Goal: Task Accomplishment & Management: Use online tool/utility

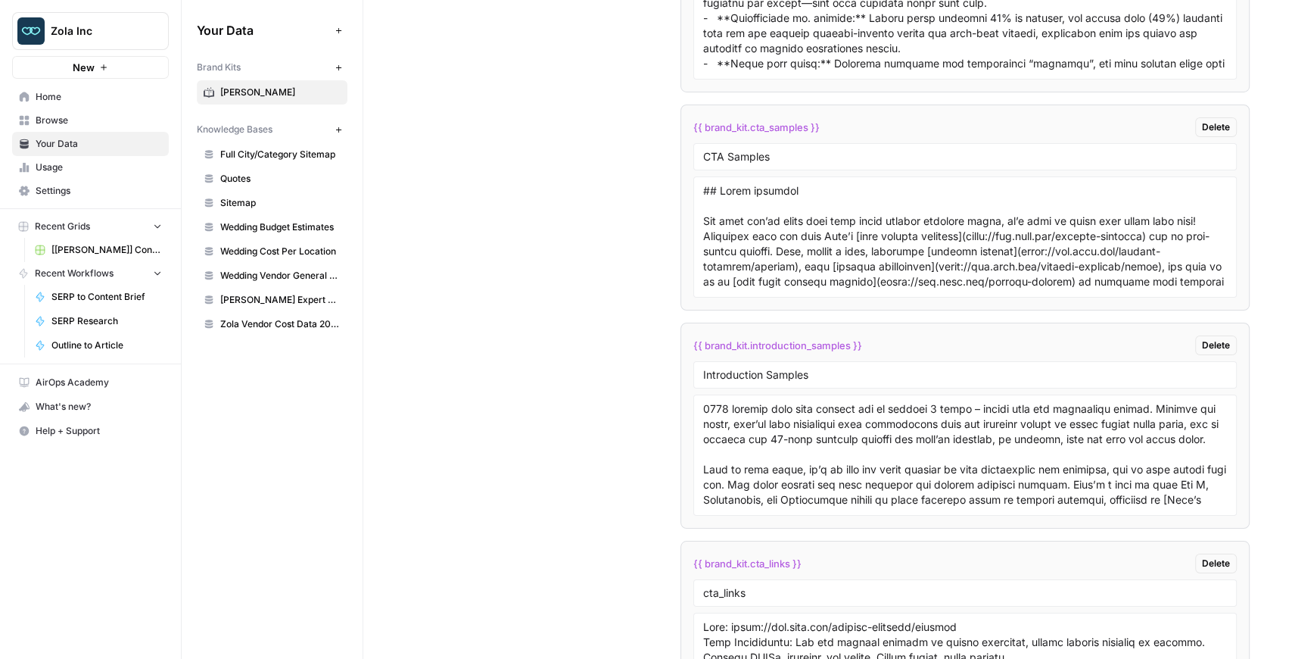
scroll to position [3583, 0]
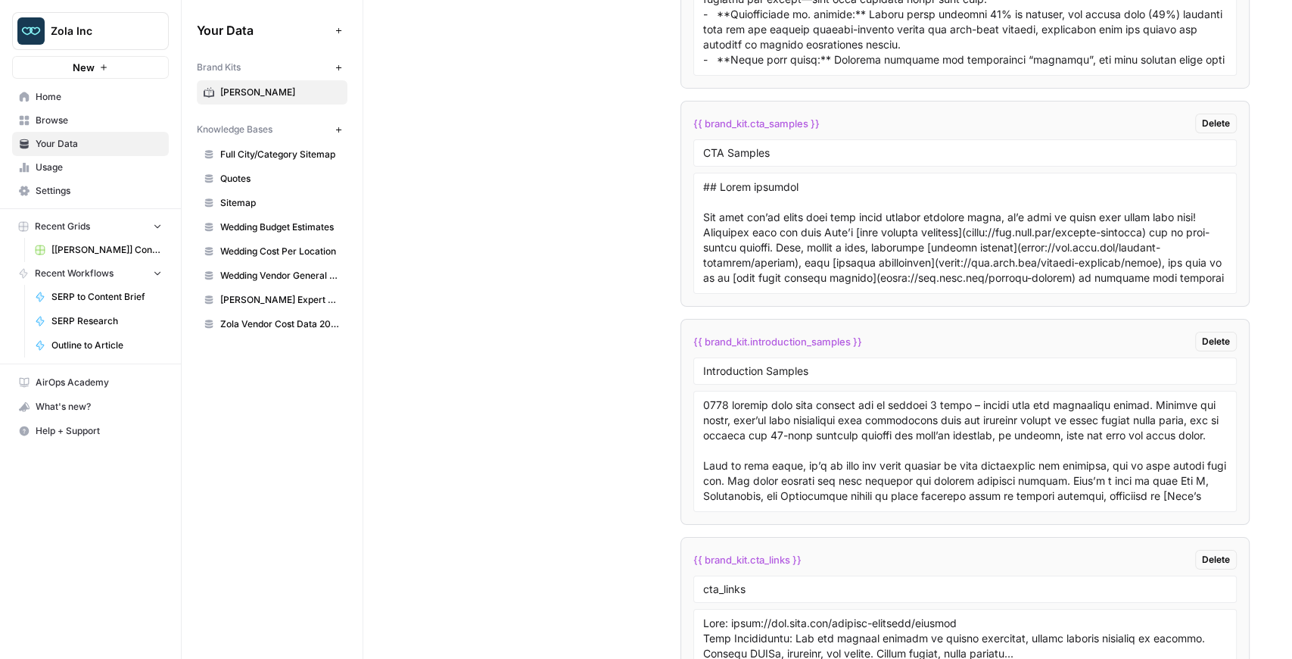
click at [76, 26] on span "Zola Inc" at bounding box center [97, 30] width 92 height 15
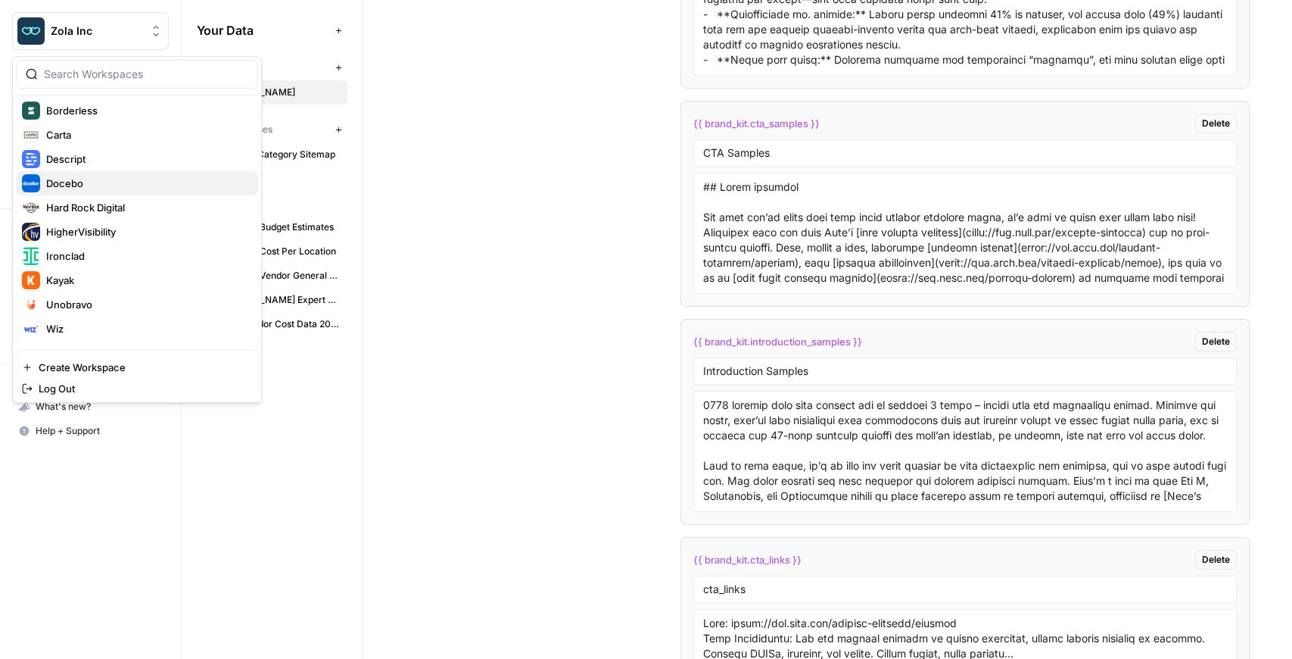
scroll to position [201, 0]
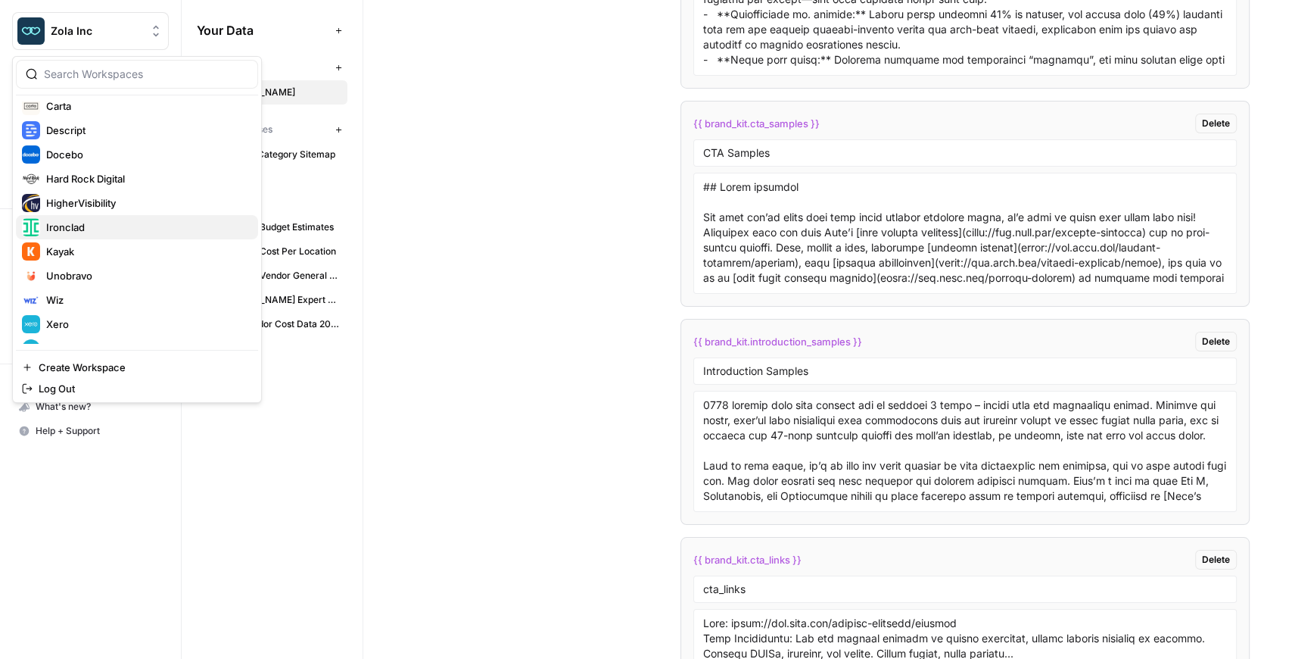
click at [100, 221] on span "Ironclad" at bounding box center [146, 227] width 200 height 15
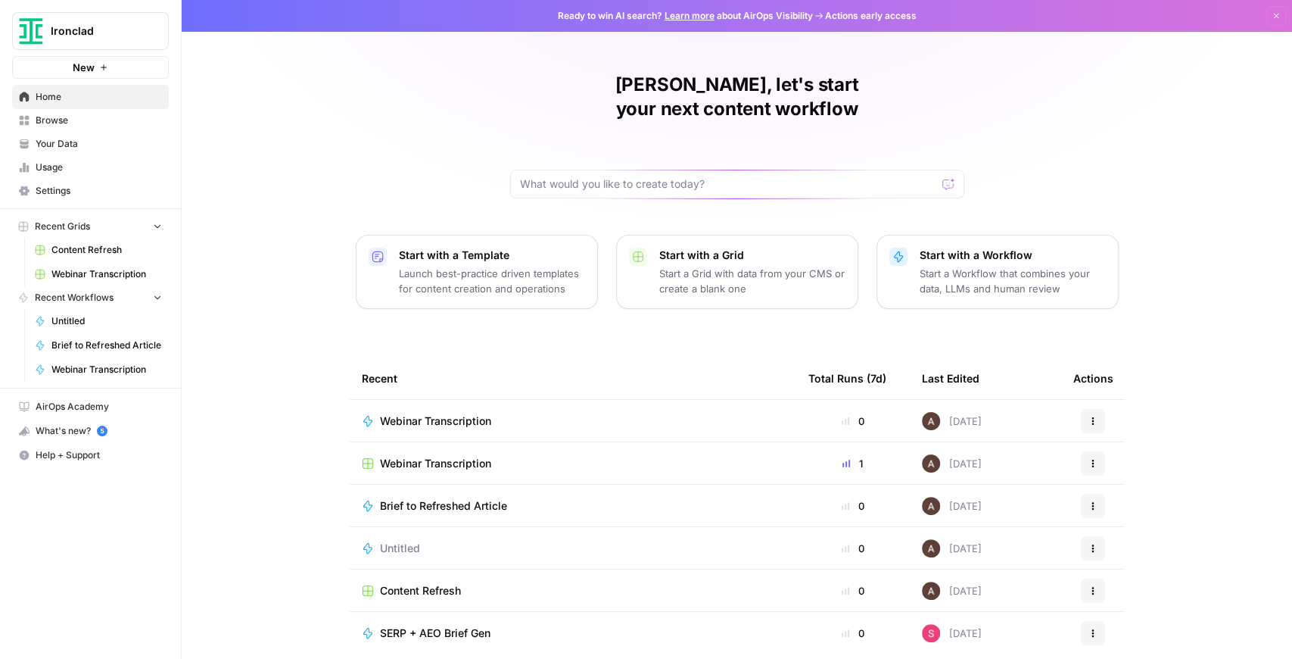
click at [92, 143] on span "Your Data" at bounding box center [99, 144] width 126 height 14
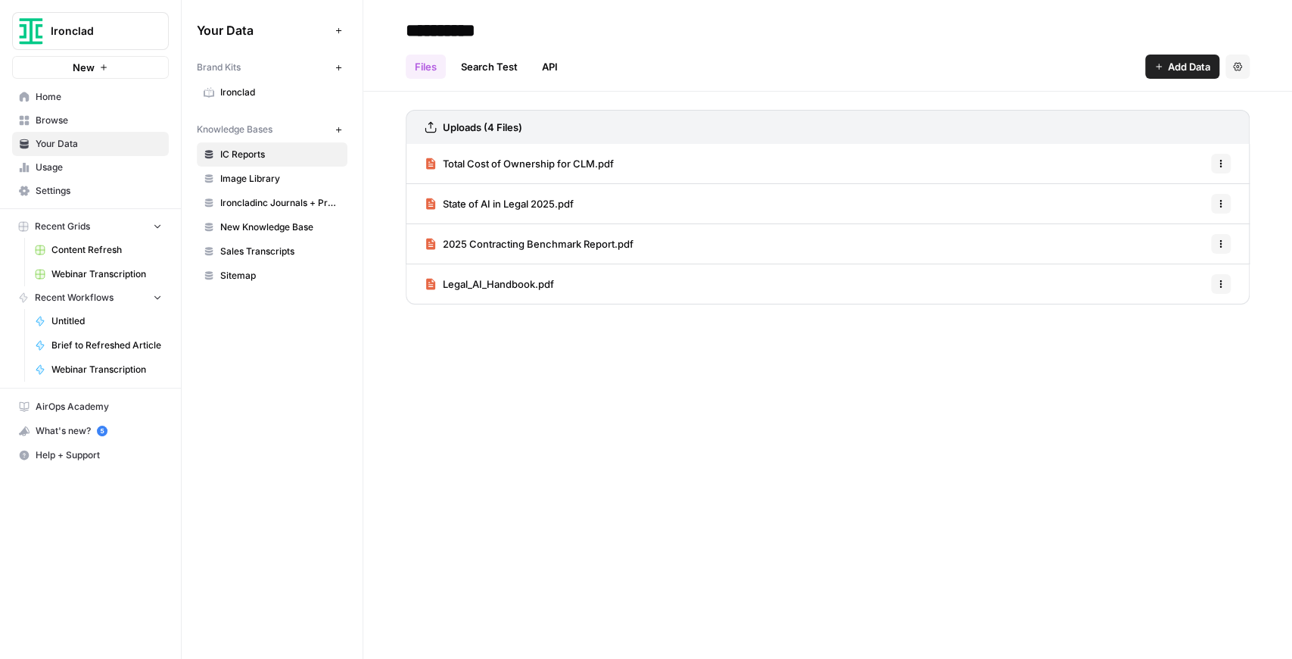
click at [243, 167] on link "Image Library" at bounding box center [272, 179] width 151 height 24
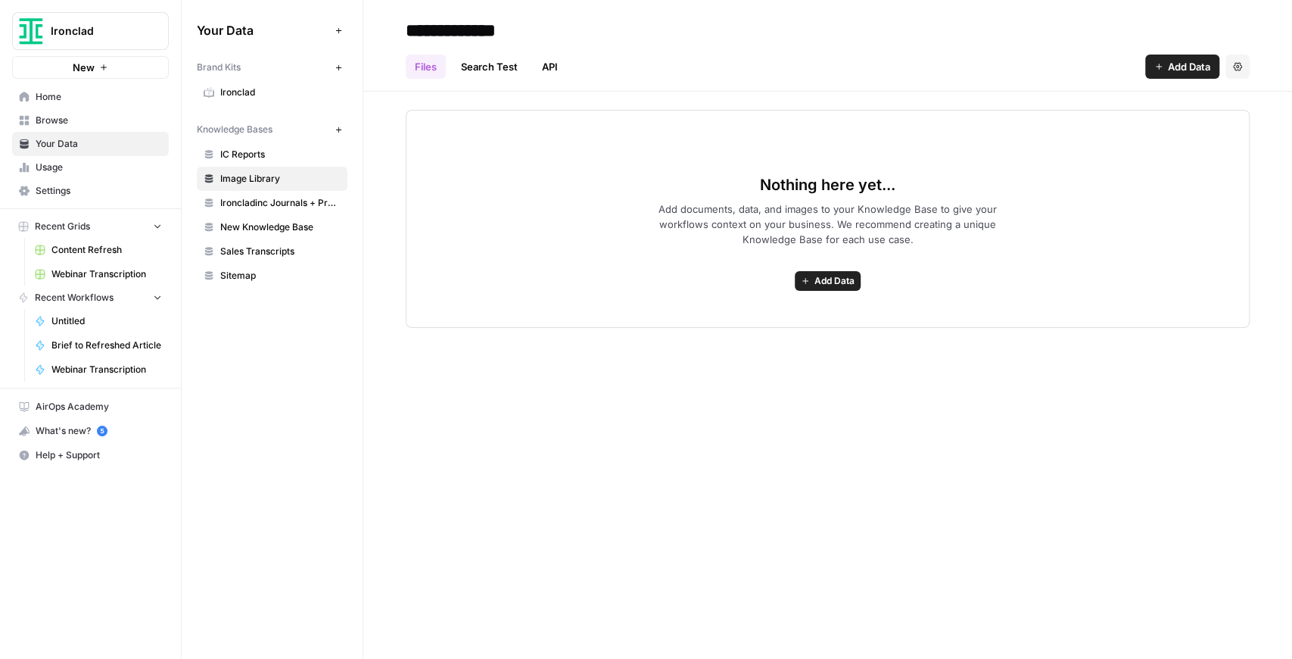
click at [250, 199] on span "Ironcladinc Journals + Products" at bounding box center [280, 203] width 120 height 14
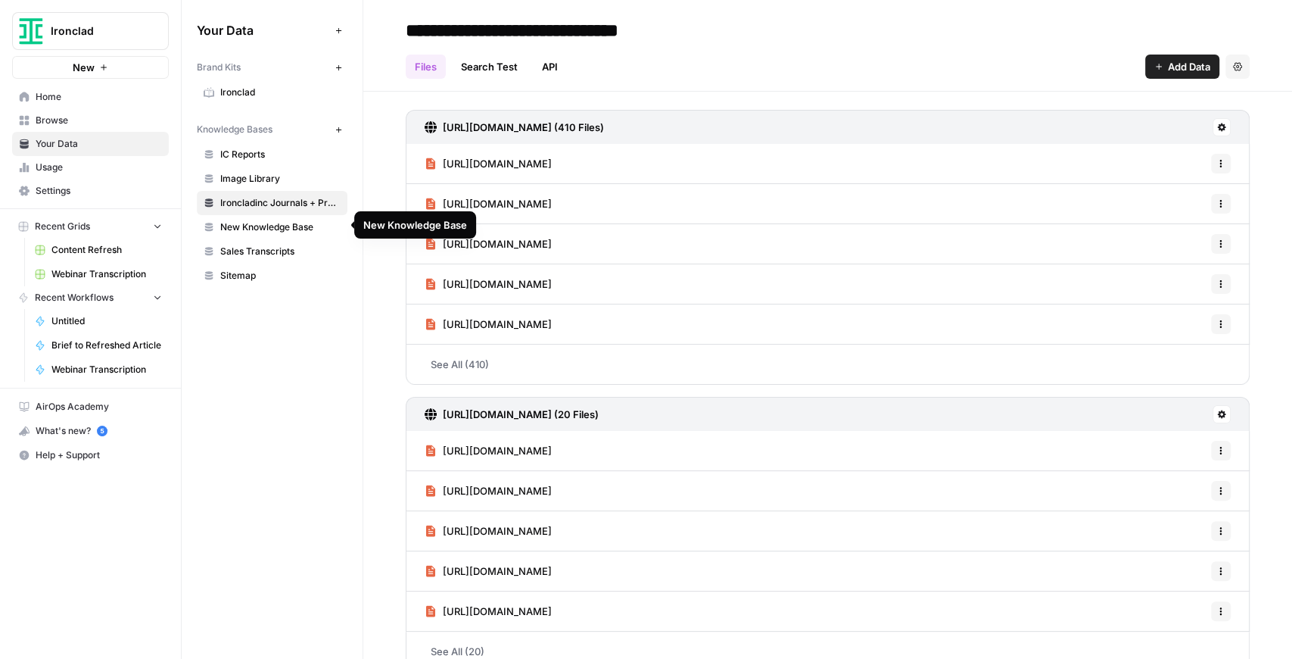
click at [259, 221] on span "New Knowledge Base" at bounding box center [280, 227] width 120 height 14
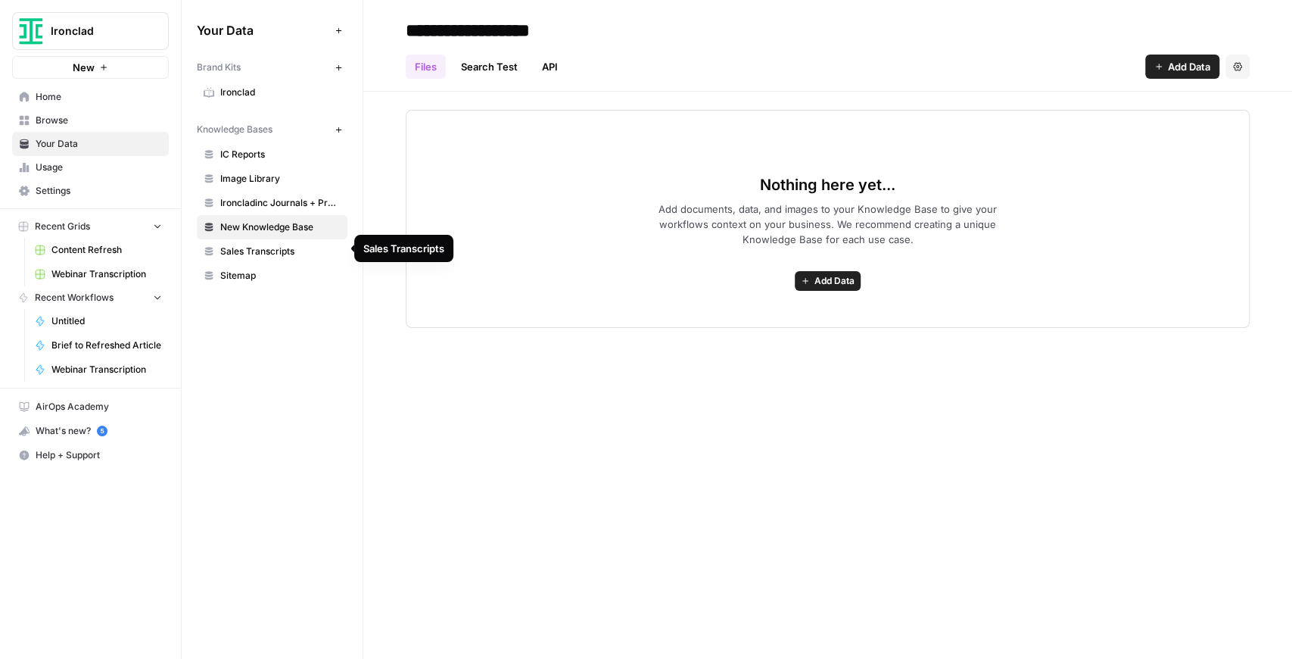
click at [266, 244] on span "Sales Transcripts" at bounding box center [280, 251] width 120 height 14
click at [271, 272] on span "Sitemap" at bounding box center [280, 276] width 120 height 14
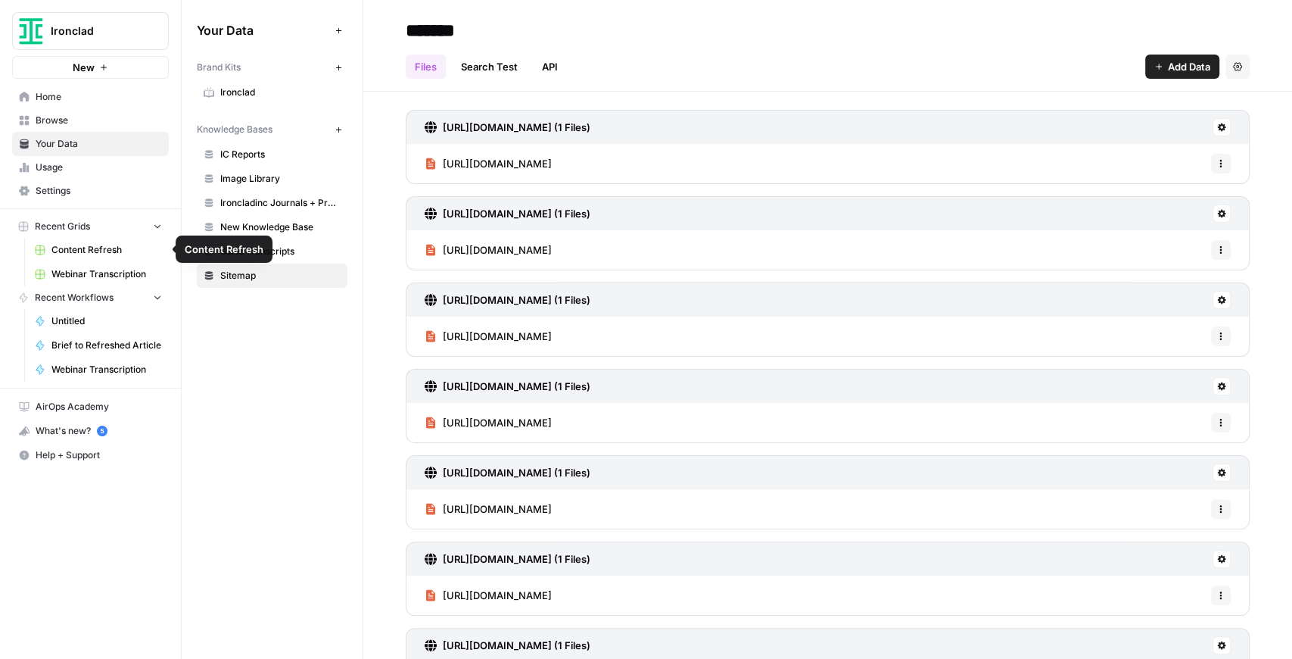
click at [102, 268] on span "Webinar Transcription" at bounding box center [106, 274] width 111 height 14
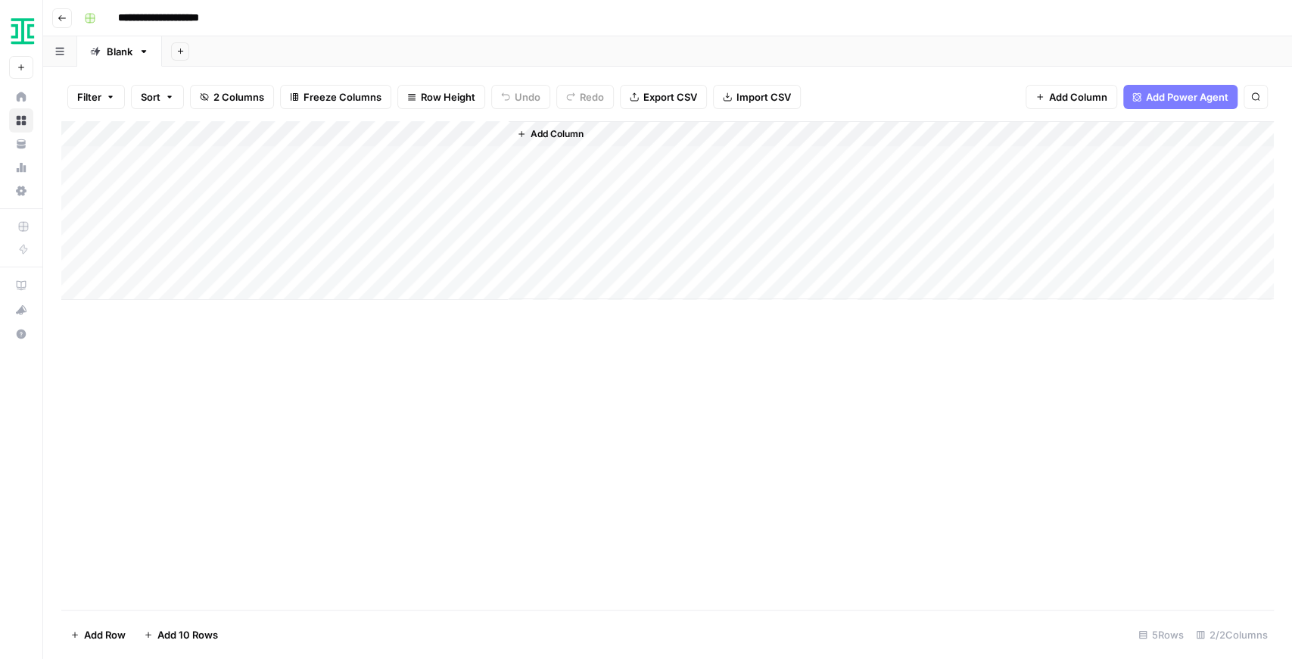
click at [62, 19] on icon "button" at bounding box center [62, 18] width 9 height 9
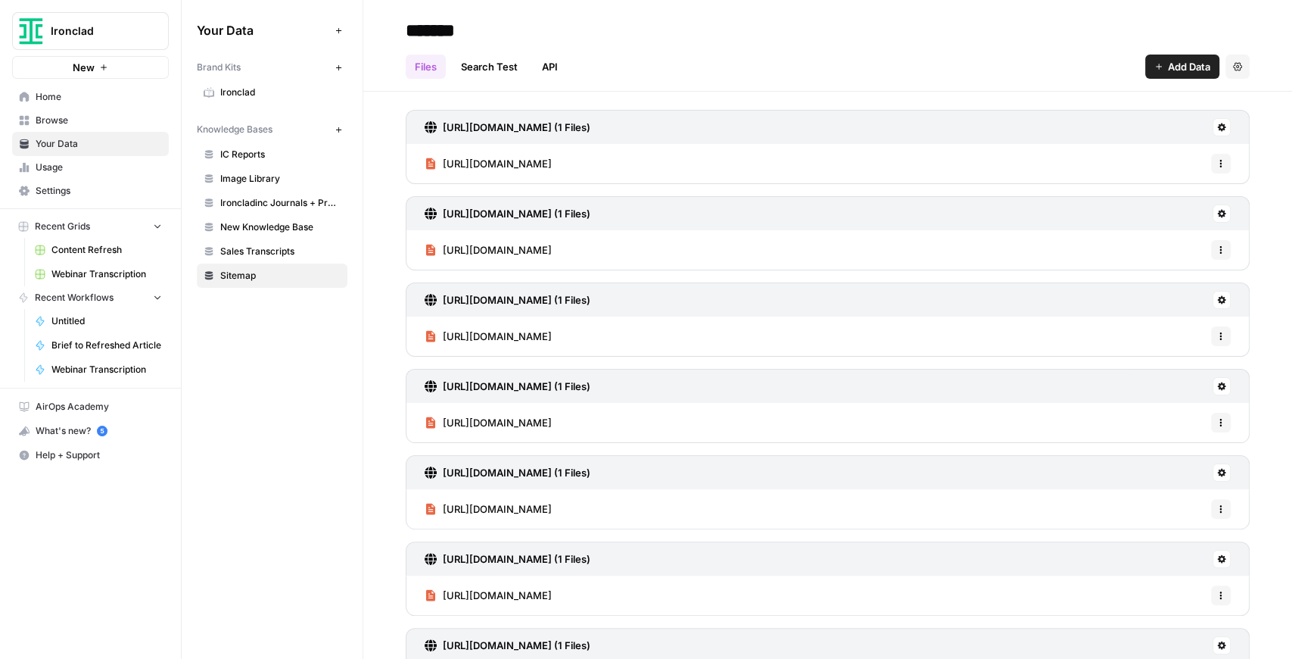
click at [101, 257] on link "Content Refresh" at bounding box center [98, 250] width 141 height 24
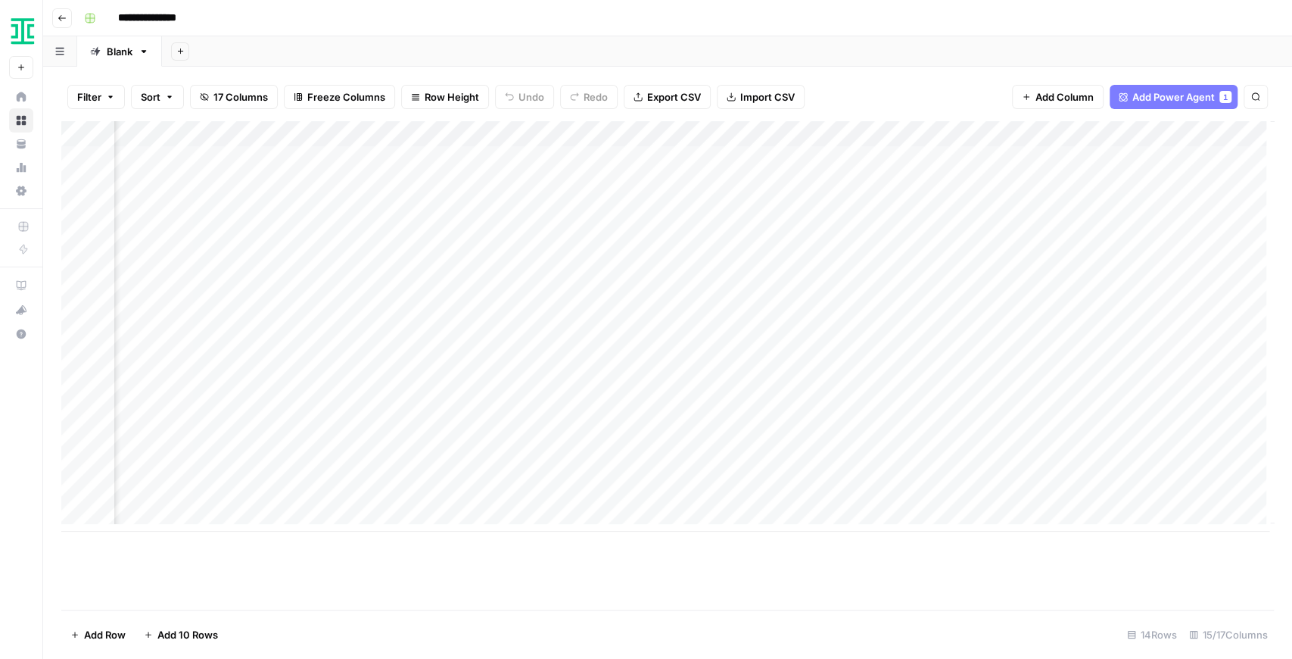
scroll to position [0, 1241]
click at [682, 136] on div "Add Column" at bounding box center [667, 326] width 1213 height 410
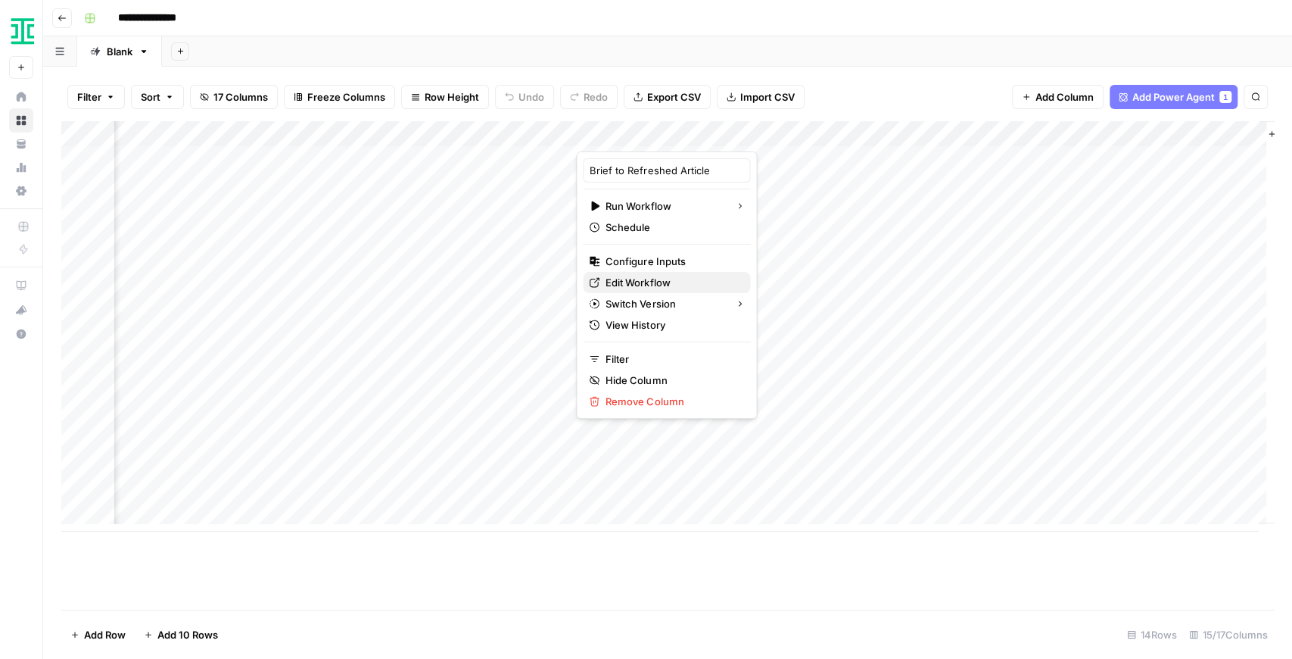
click at [642, 278] on span "Edit Workflow" at bounding box center [672, 282] width 132 height 15
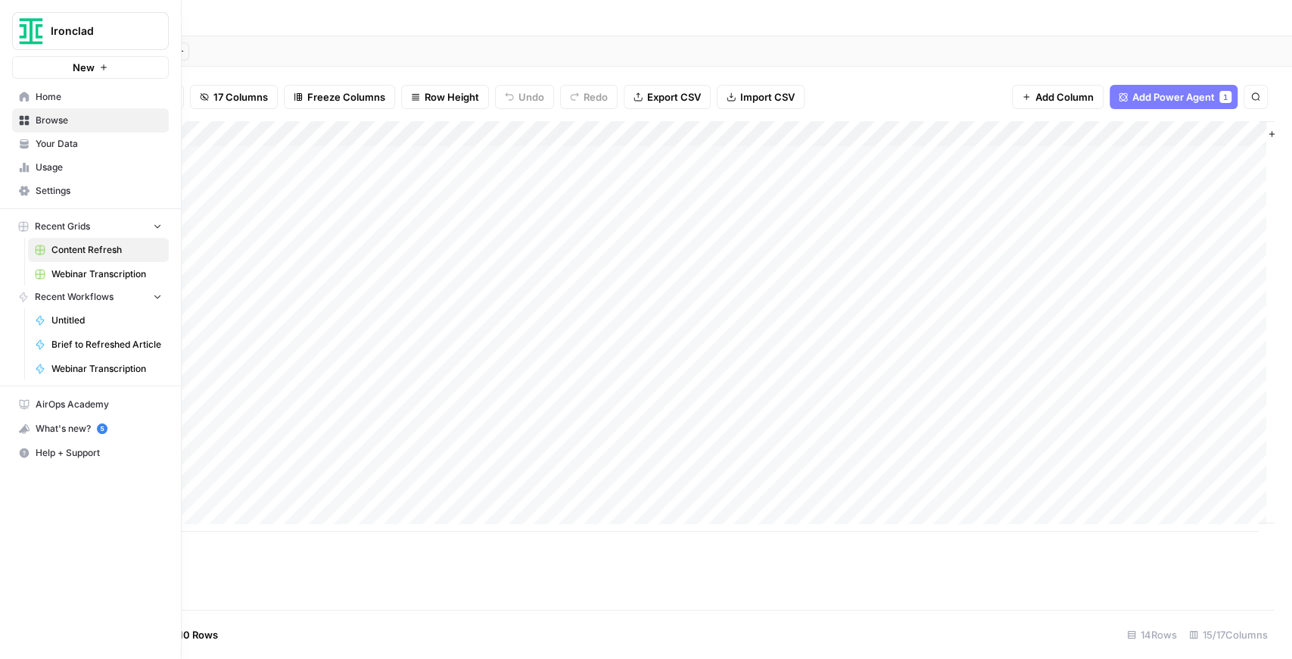
click at [35, 145] on link "Your Data" at bounding box center [90, 144] width 157 height 24
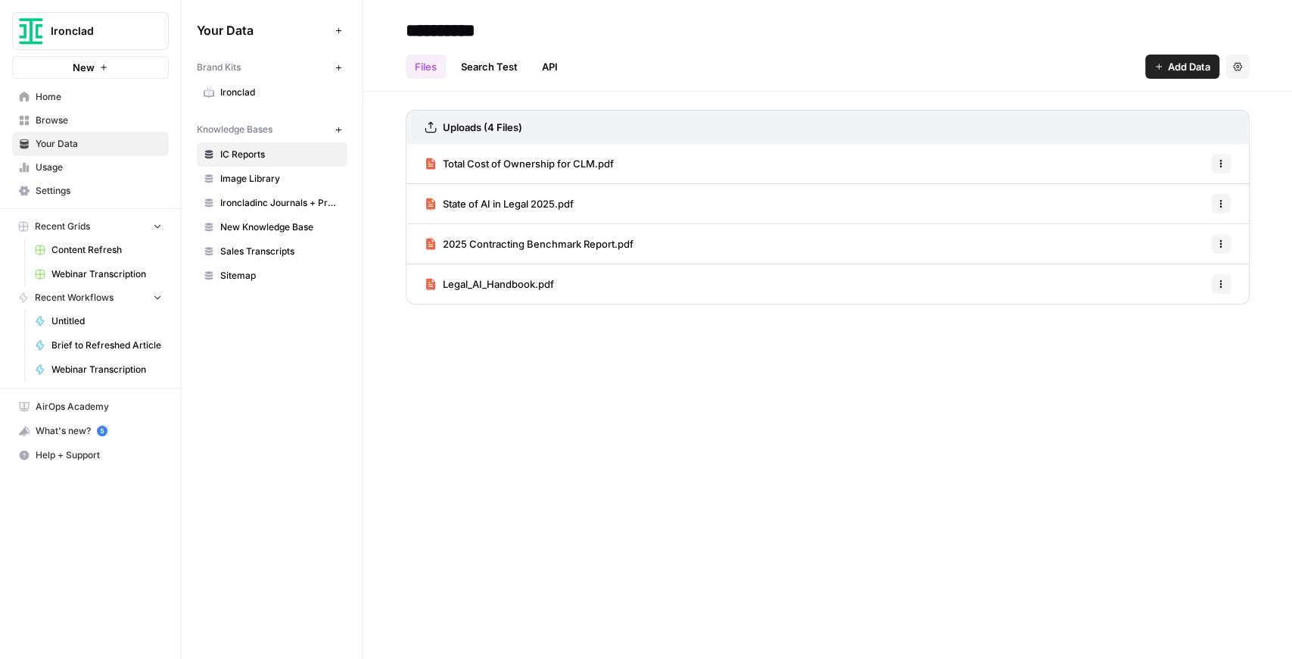
click at [545, 167] on span "Total Cost of Ownership for CLM.pdf" at bounding box center [528, 163] width 171 height 15
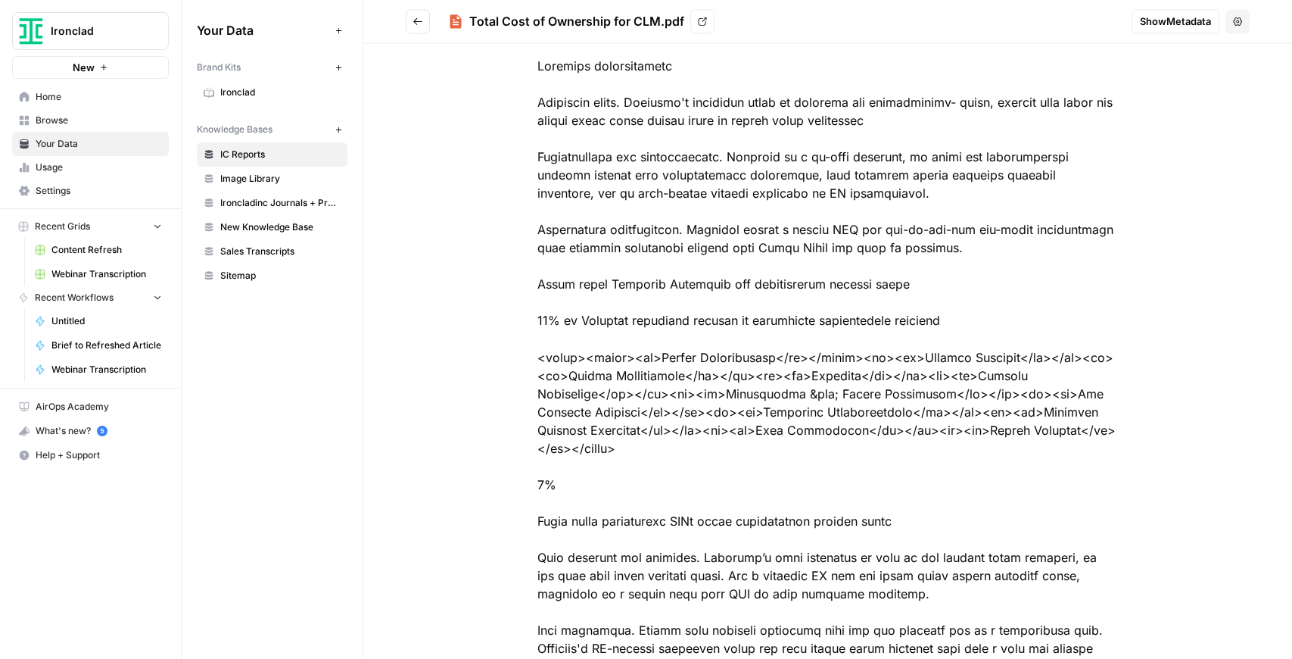
scroll to position [5753, 0]
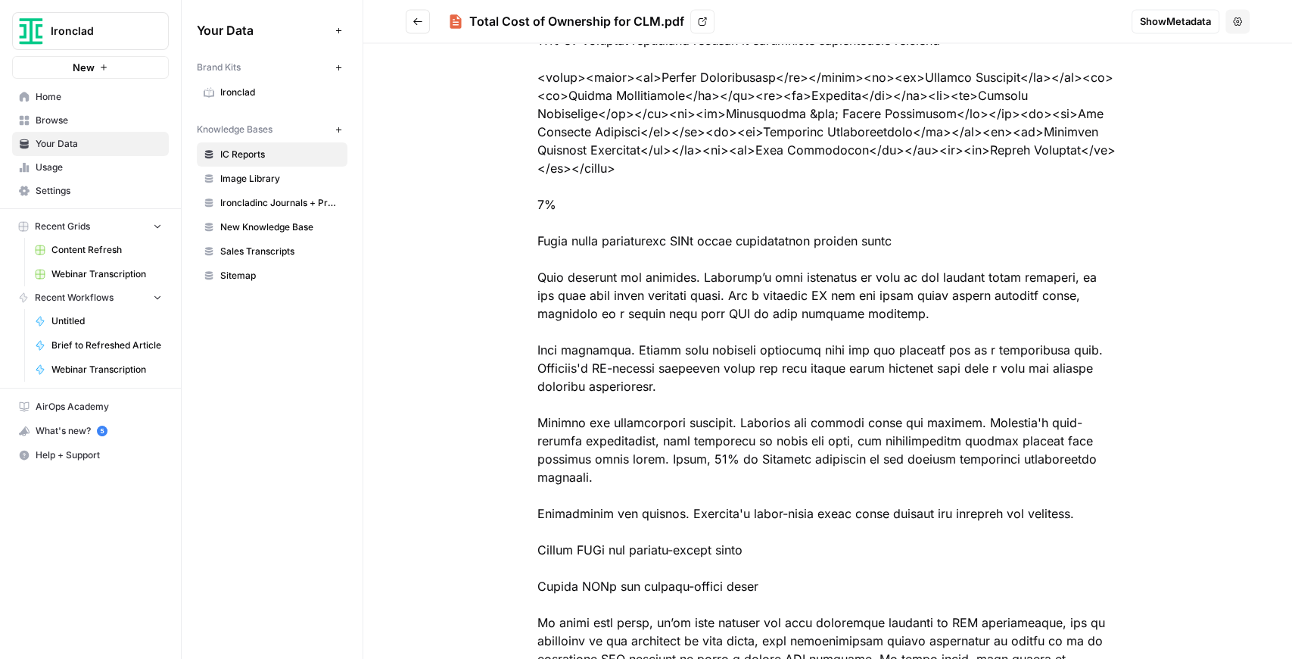
click at [223, 95] on span "Ironclad" at bounding box center [280, 93] width 120 height 14
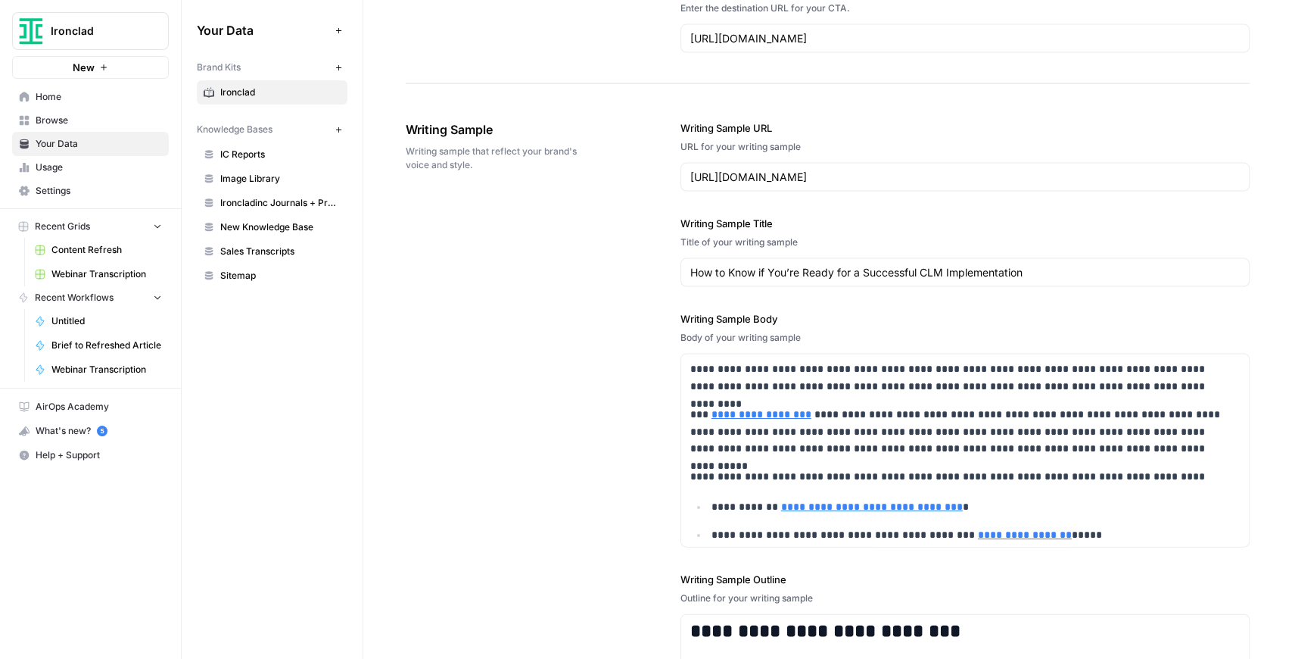
scroll to position [2069, 0]
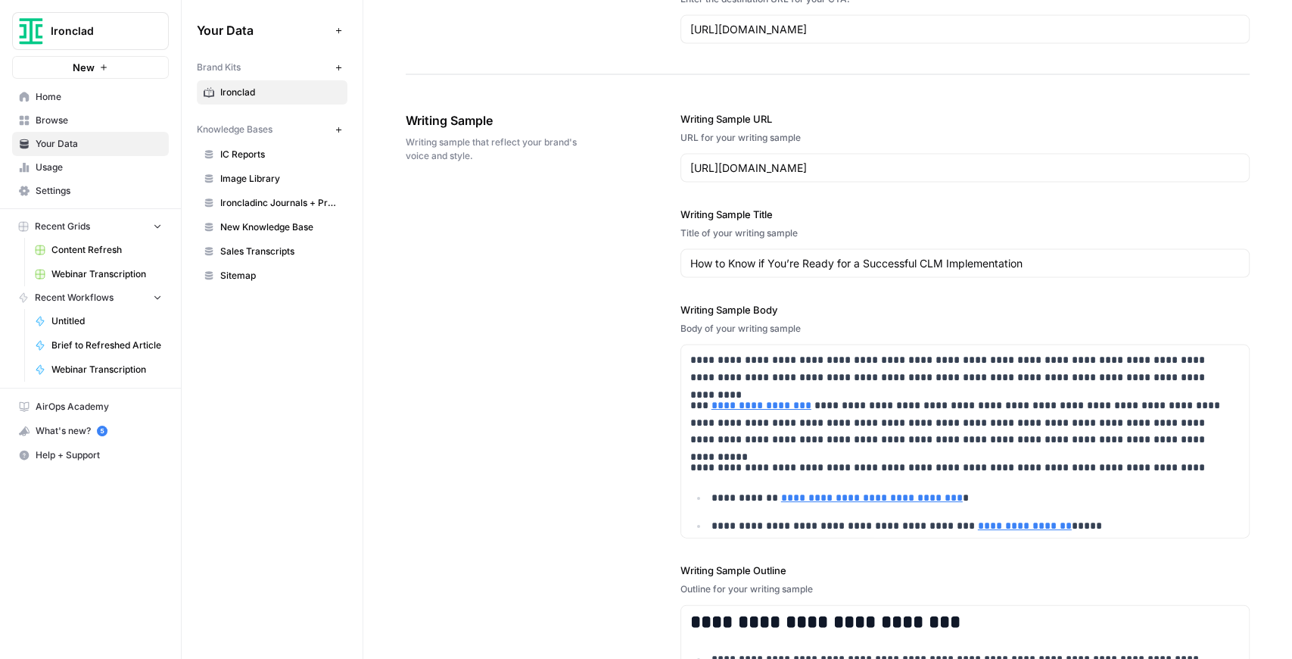
click at [114, 28] on span "Ironclad" at bounding box center [97, 30] width 92 height 15
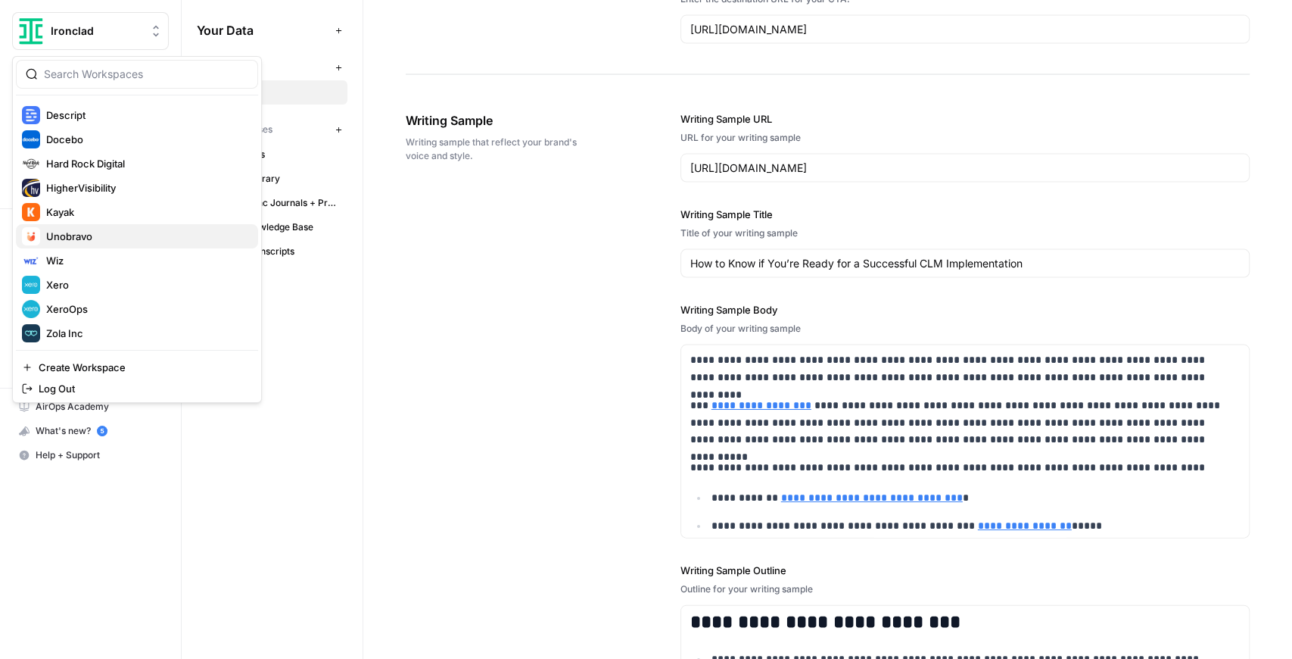
scroll to position [218, 0]
click at [91, 333] on span "Zola Inc" at bounding box center [146, 331] width 200 height 15
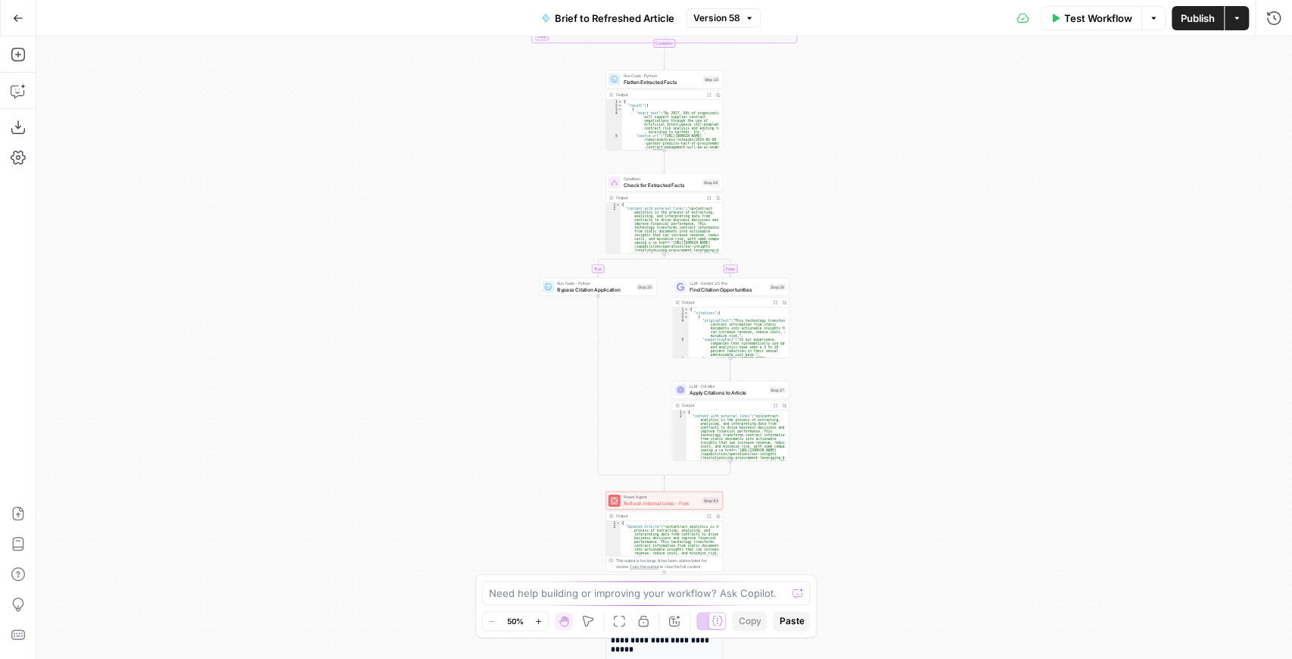
scroll to position [30, 0]
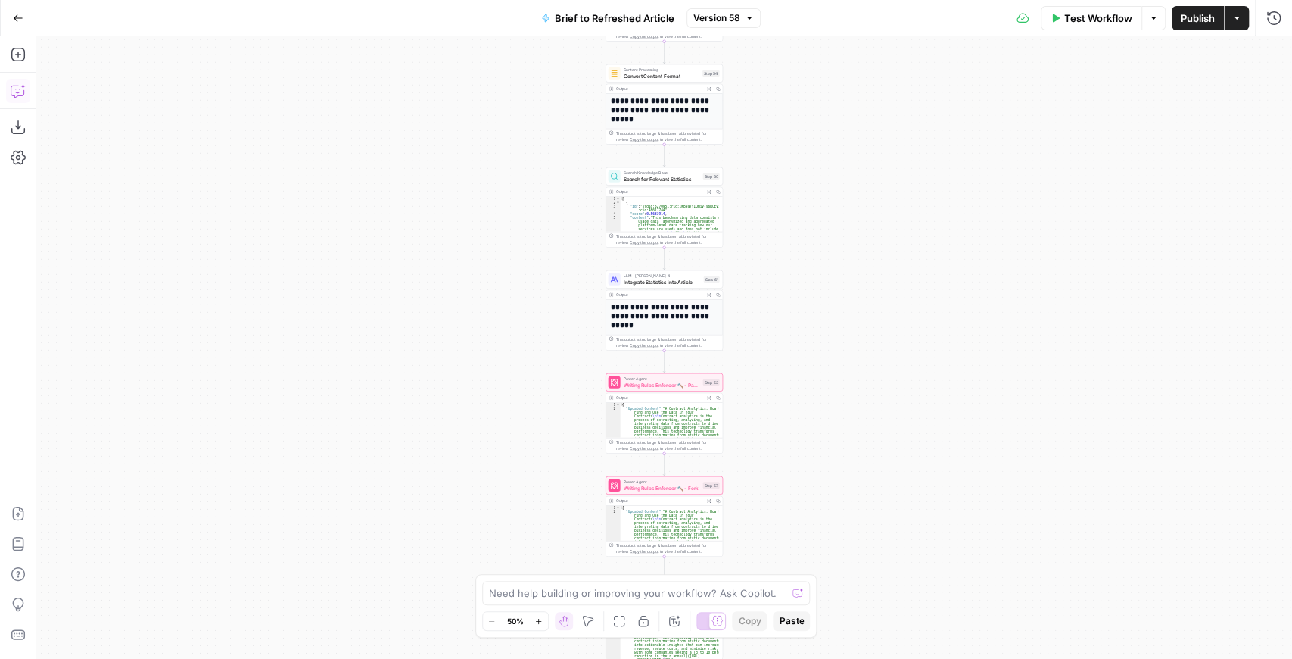
click at [20, 95] on icon "button" at bounding box center [17, 92] width 13 height 12
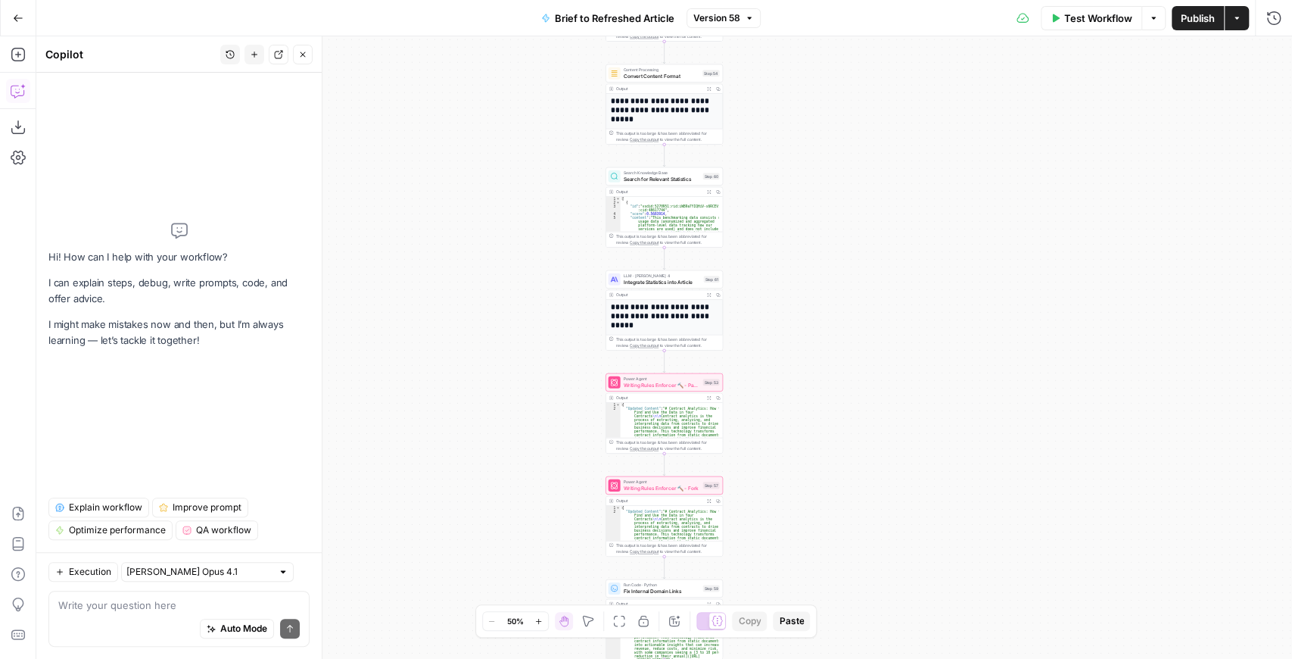
click at [139, 600] on textarea at bounding box center [178, 604] width 241 height 15
type textarea "Also in step 61 tell me which fact was added"
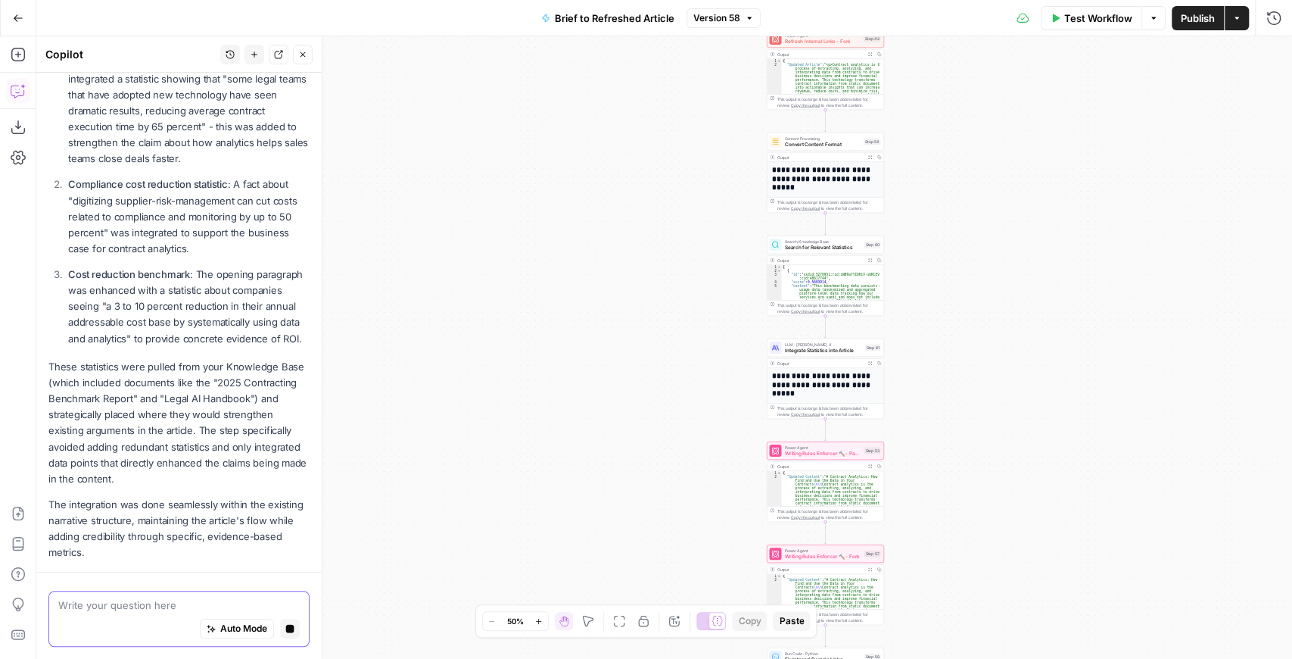
scroll to position [333, 0]
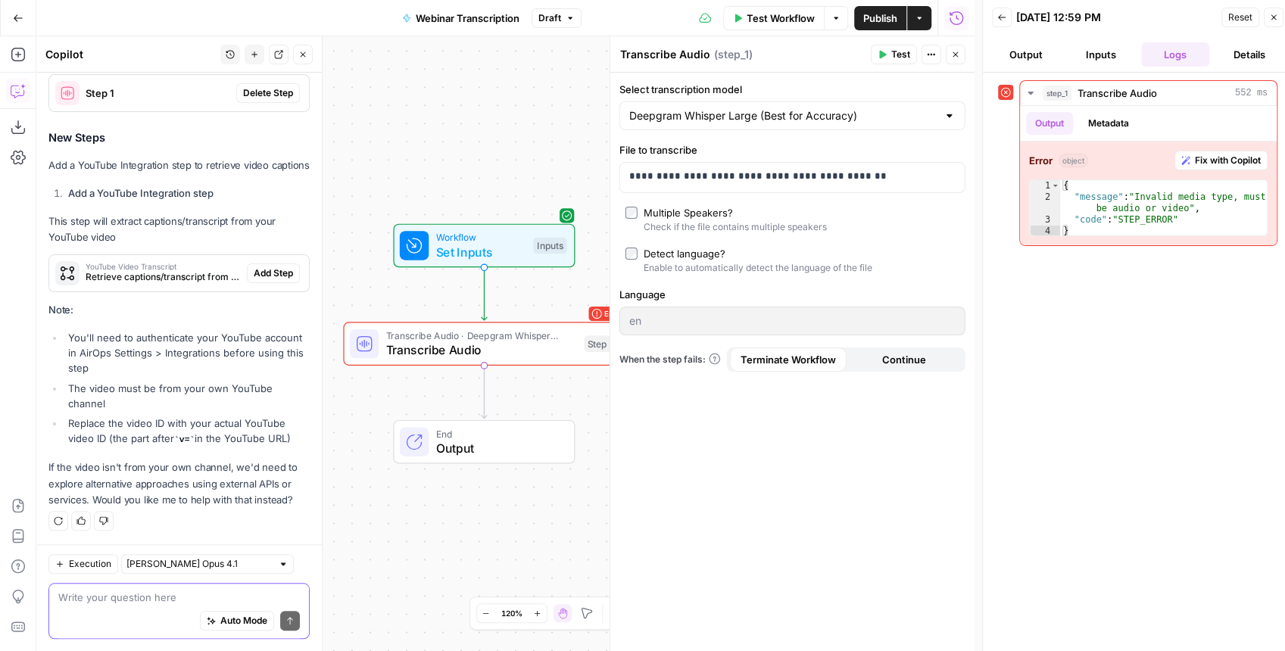
scroll to position [615, 0]
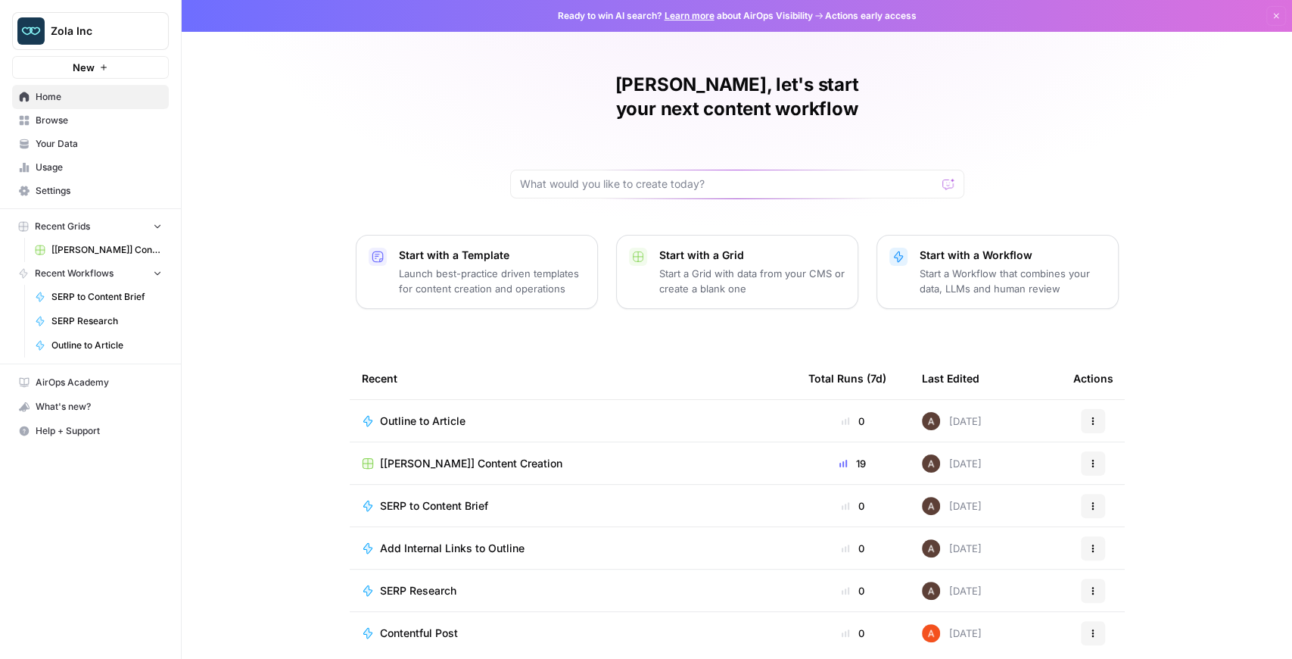
click at [429, 456] on span "[[PERSON_NAME]] Content Creation" at bounding box center [471, 463] width 182 height 15
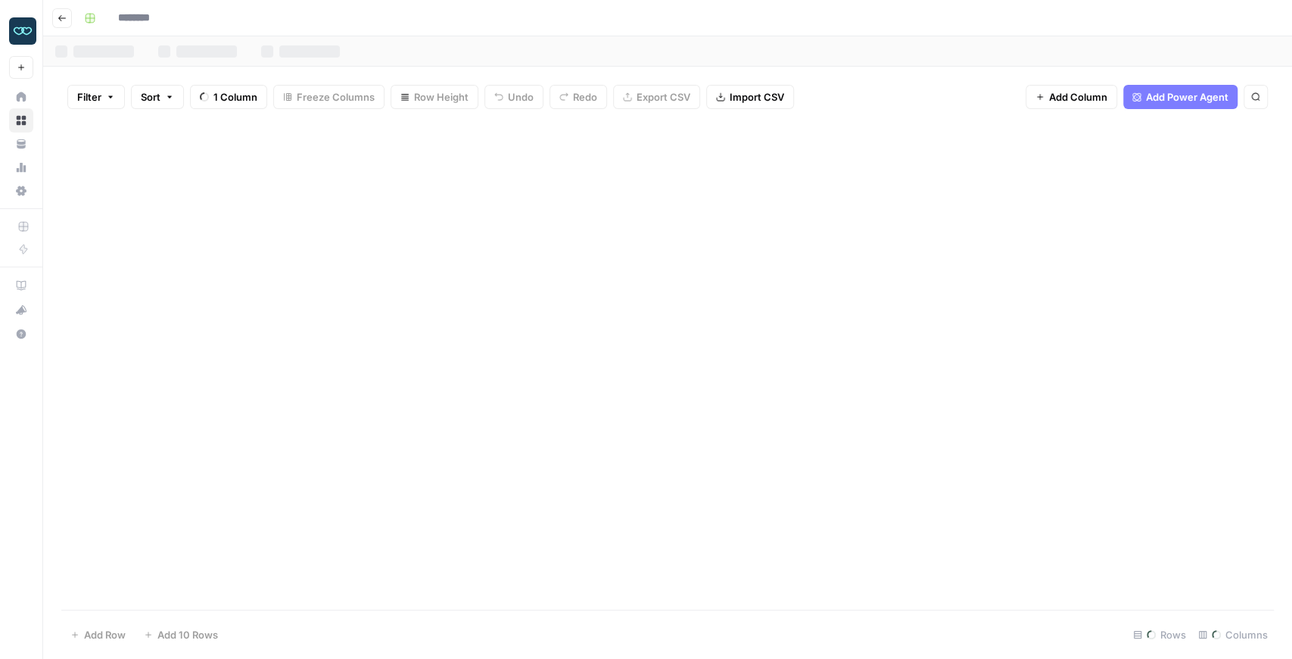
type input "**********"
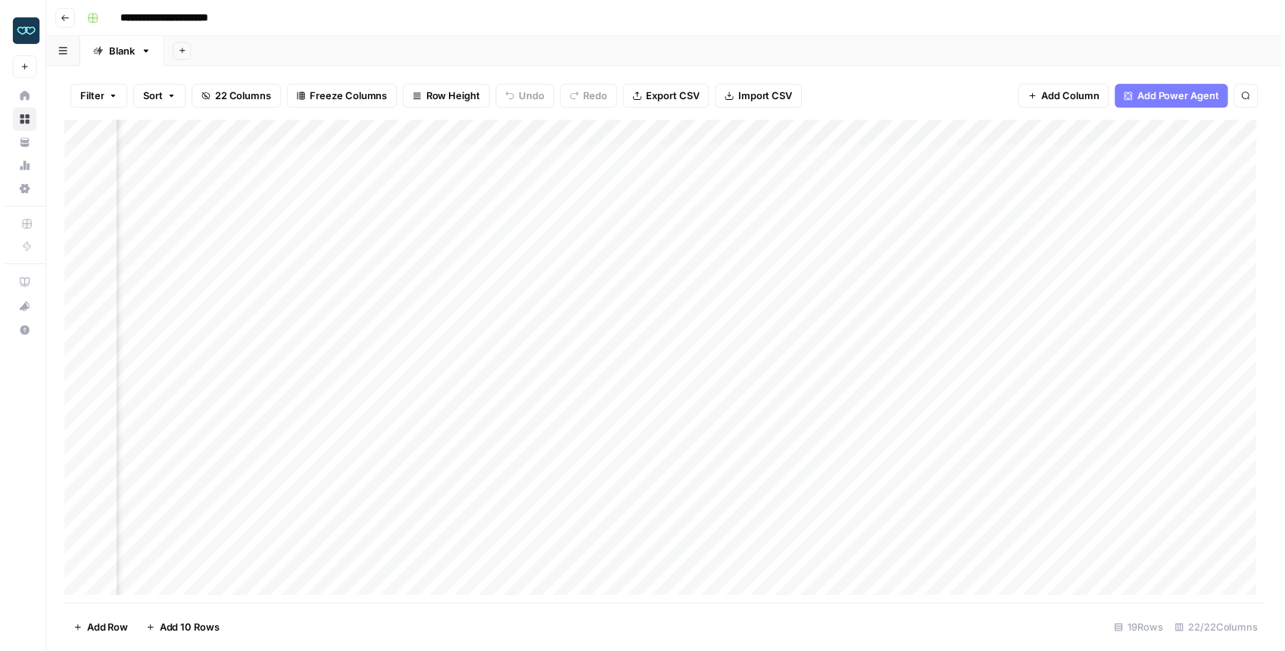
scroll to position [0, 1282]
click at [755, 339] on div "Add Column" at bounding box center [667, 365] width 1213 height 488
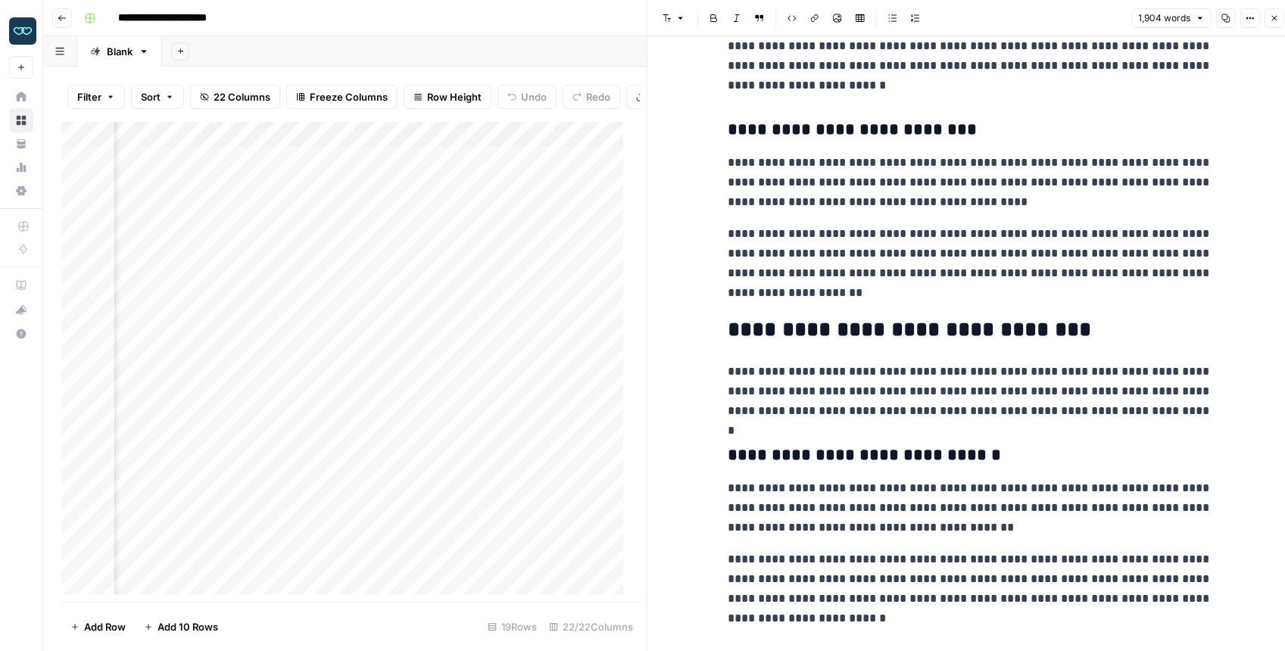
scroll to position [1363, 0]
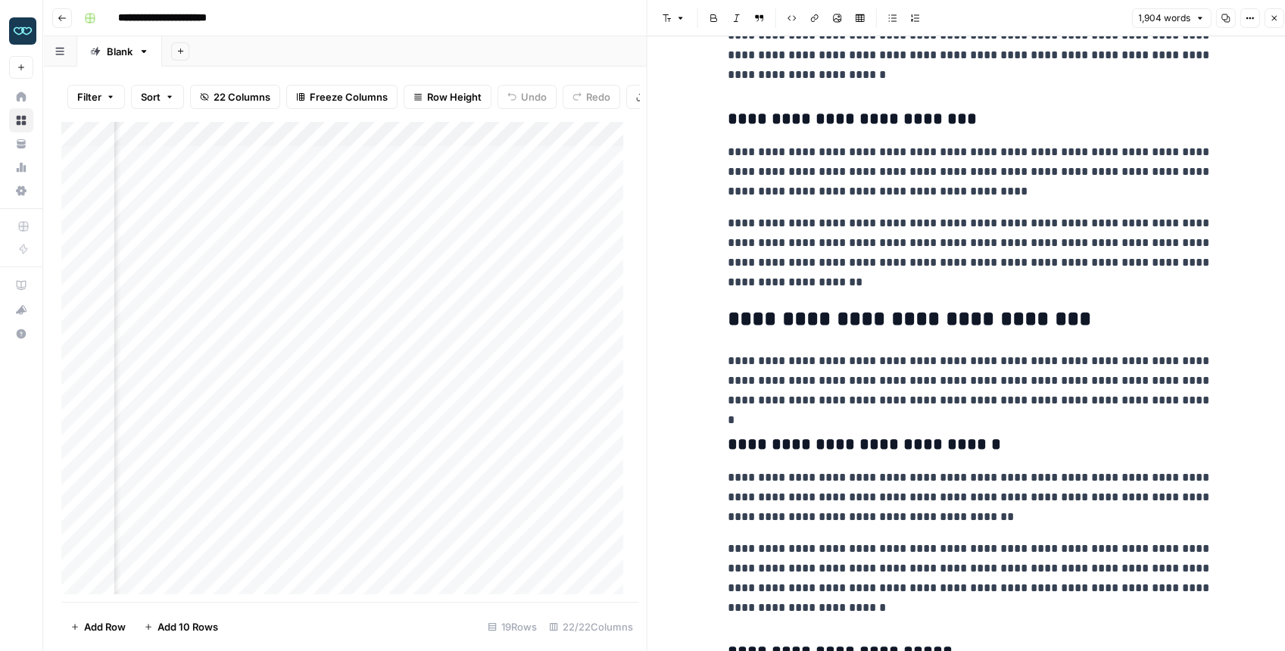
click at [1268, 17] on button "Close" at bounding box center [1273, 18] width 20 height 20
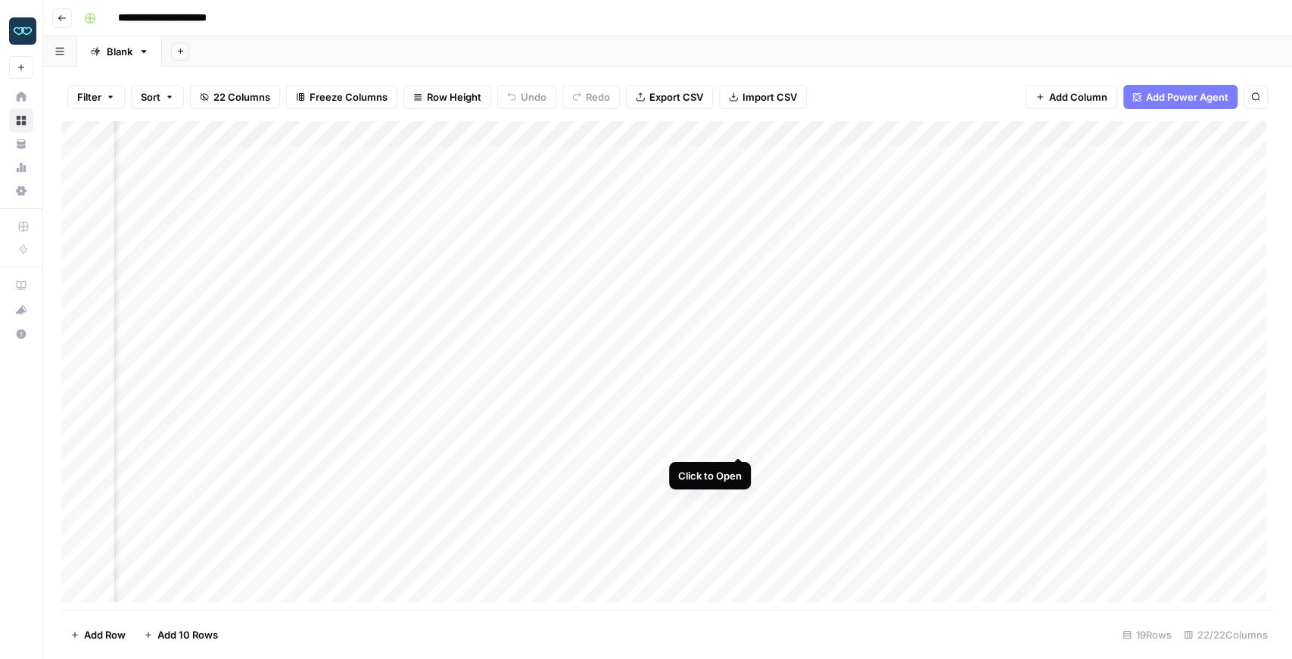
click at [738, 445] on div "Add Column" at bounding box center [667, 365] width 1213 height 488
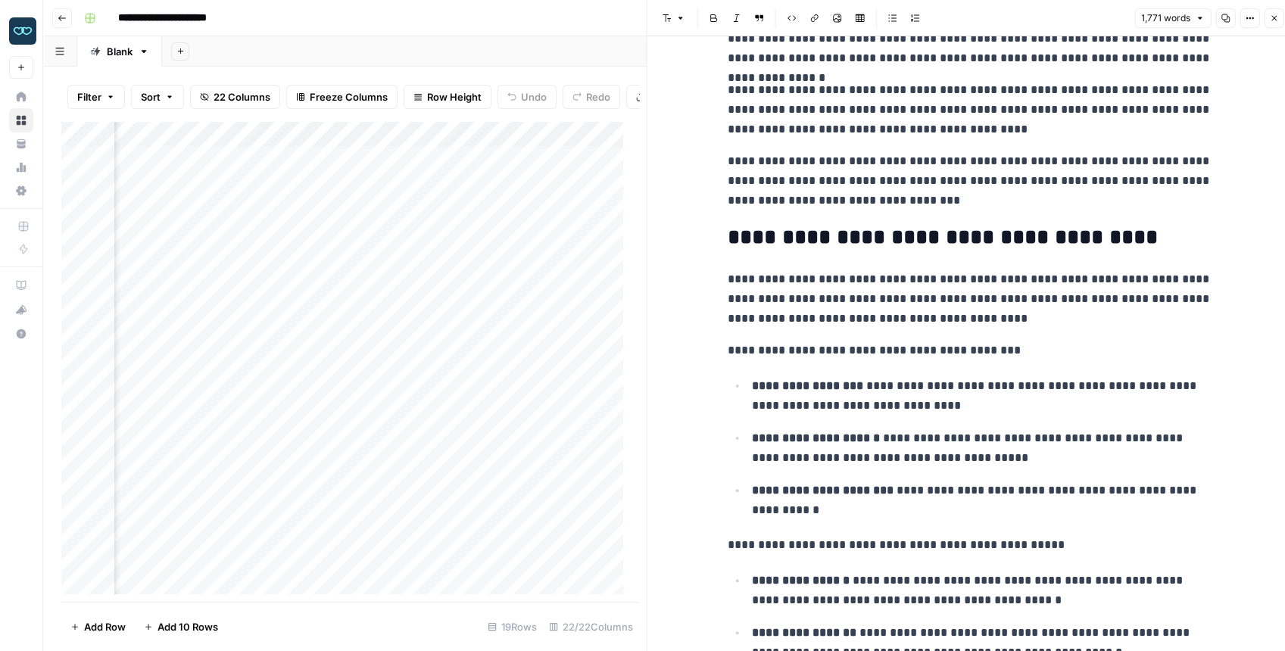
scroll to position [3482, 0]
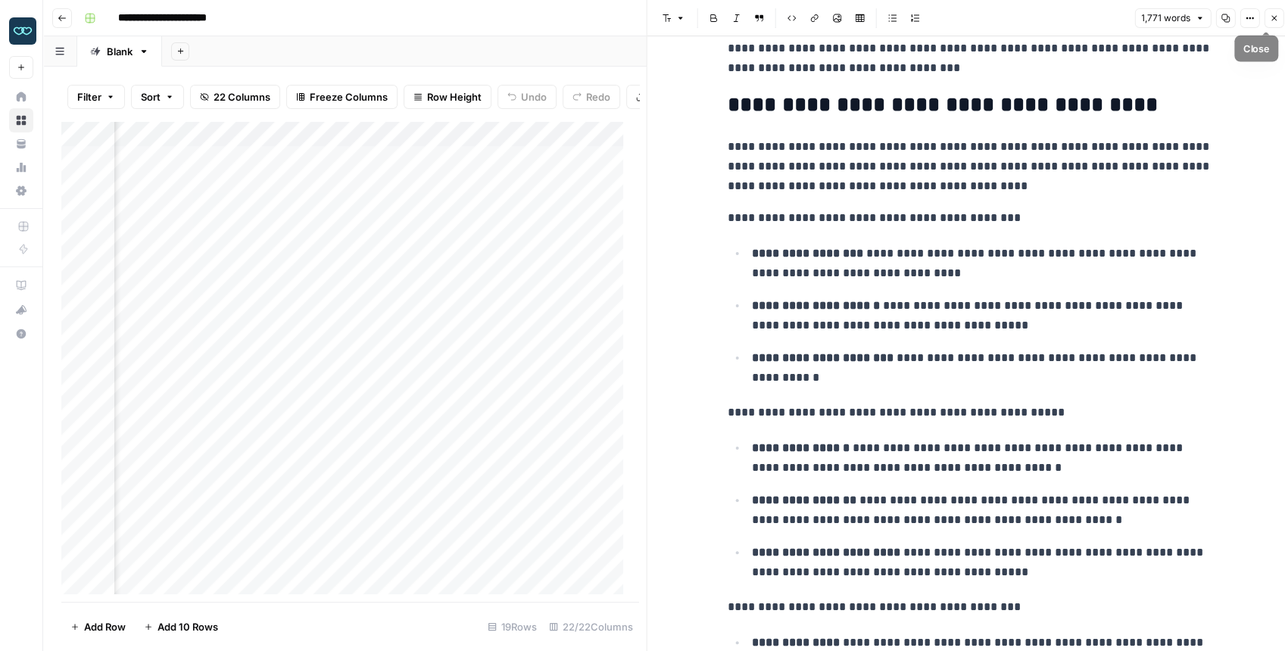
click at [1273, 17] on icon "button" at bounding box center [1273, 18] width 9 height 9
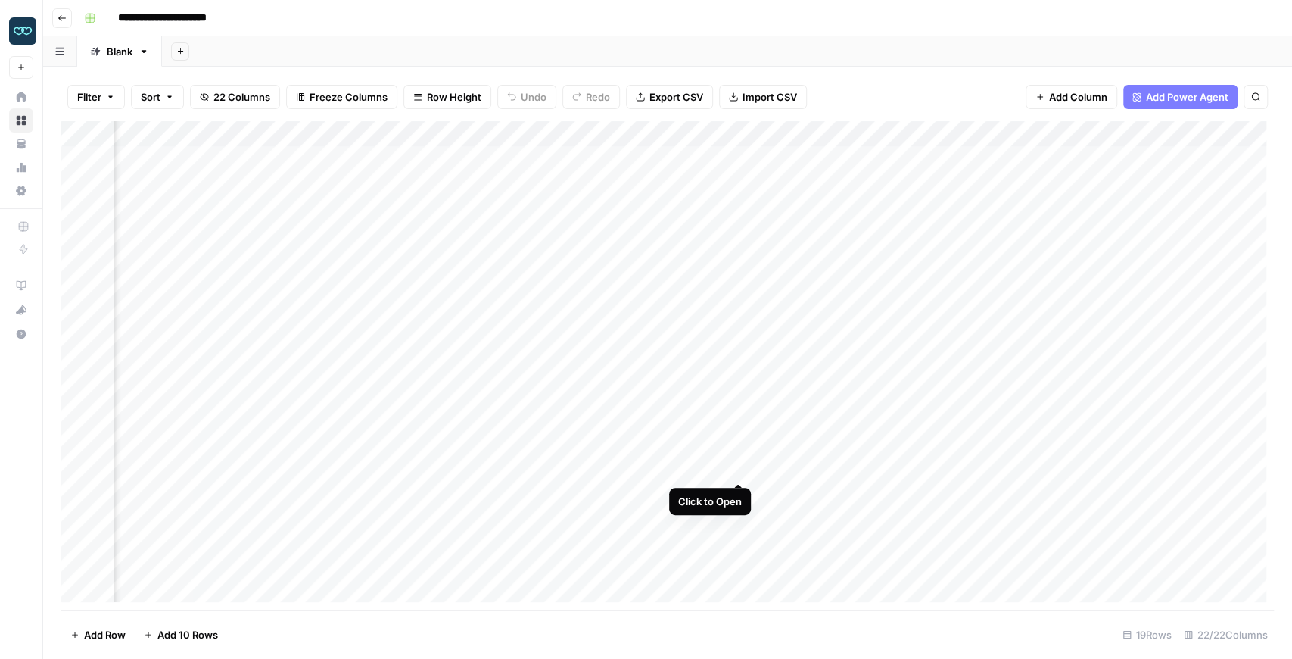
click at [742, 463] on div "Add Column" at bounding box center [667, 365] width 1213 height 488
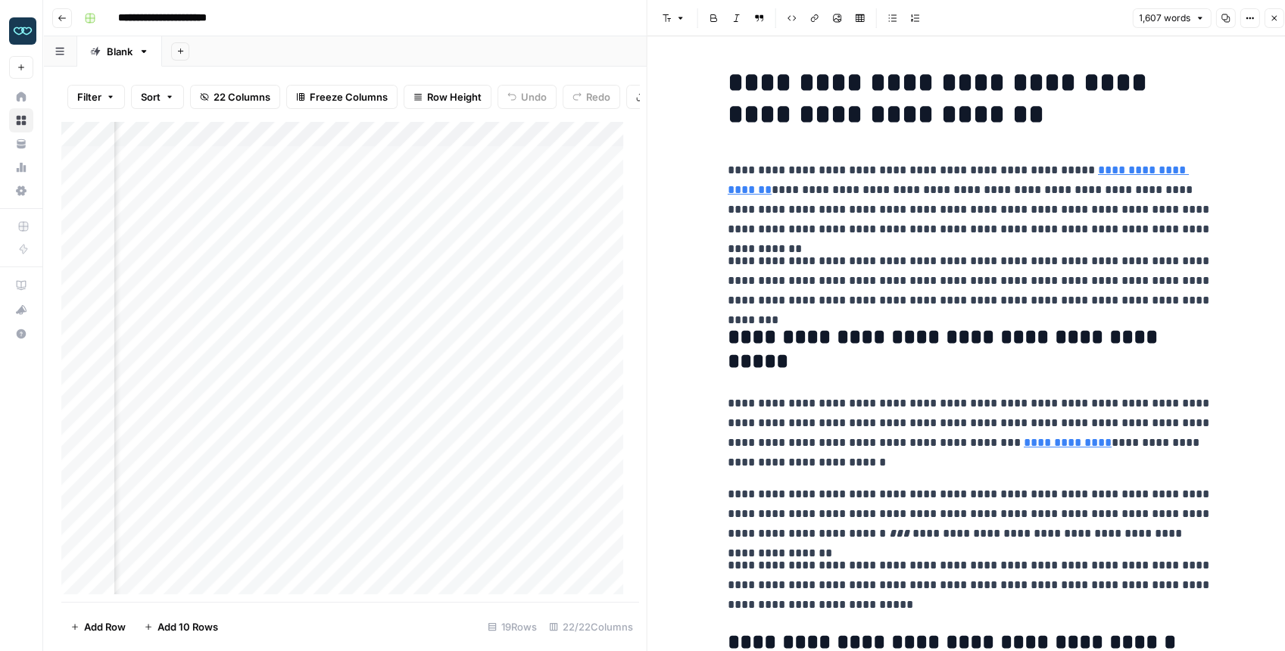
click at [1269, 22] on icon "button" at bounding box center [1273, 18] width 9 height 9
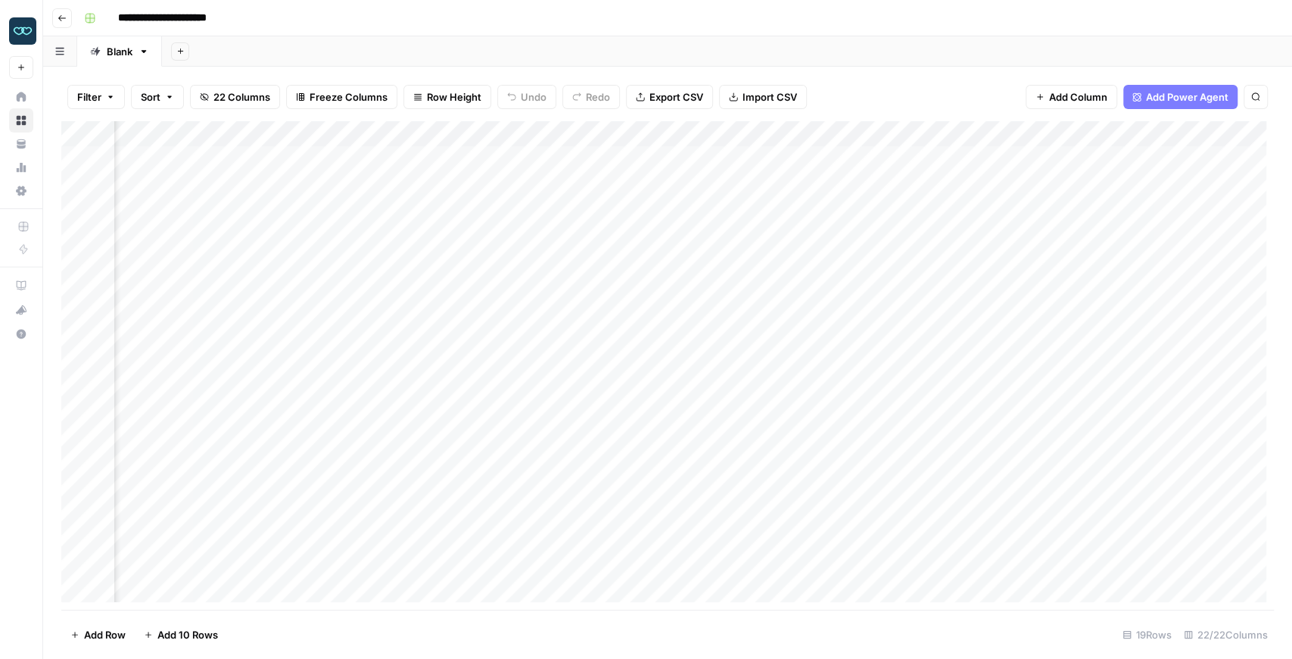
click at [732, 495] on div "Add Column" at bounding box center [667, 365] width 1213 height 488
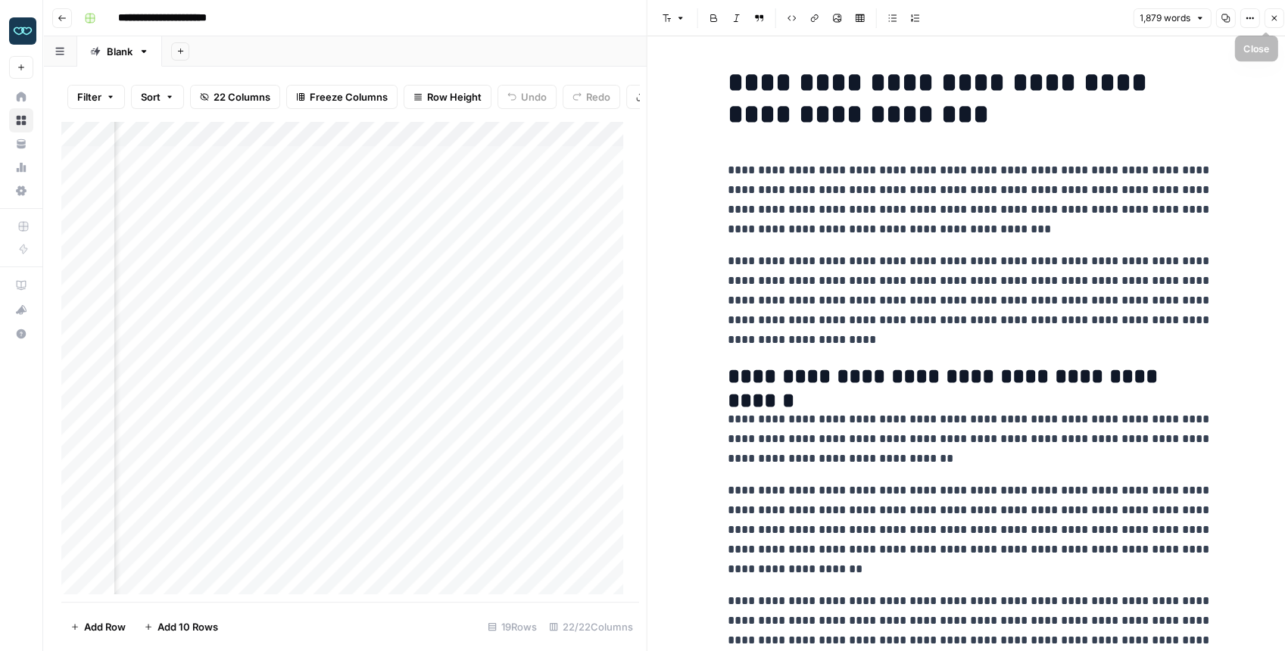
click at [1276, 11] on button "Close" at bounding box center [1273, 18] width 20 height 20
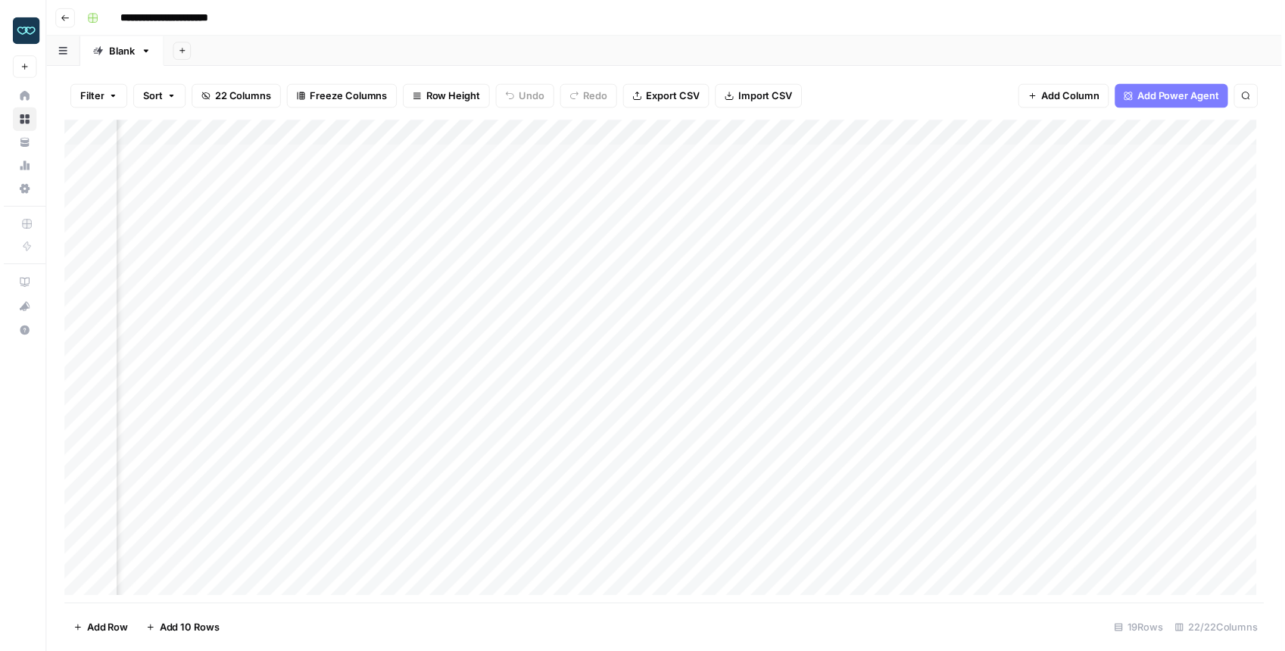
scroll to position [0, 1283]
click at [732, 363] on div "Add Column" at bounding box center [667, 365] width 1213 height 488
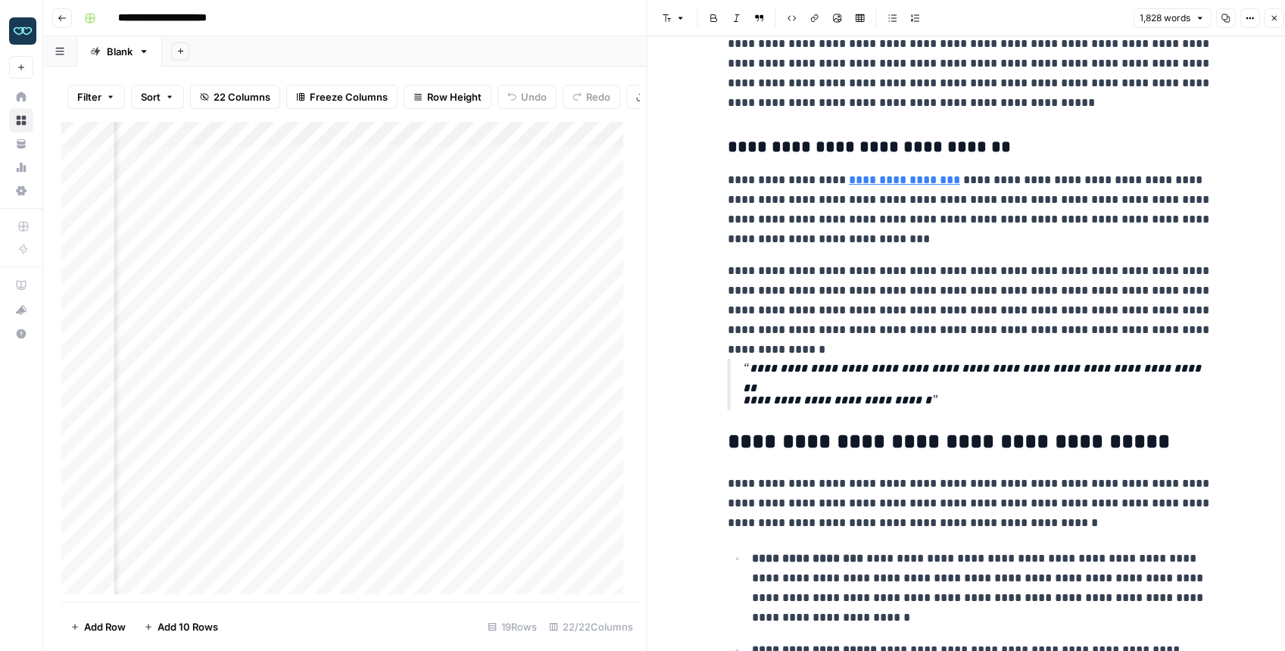
scroll to position [1211, 0]
